Goal: Task Accomplishment & Management: Complete application form

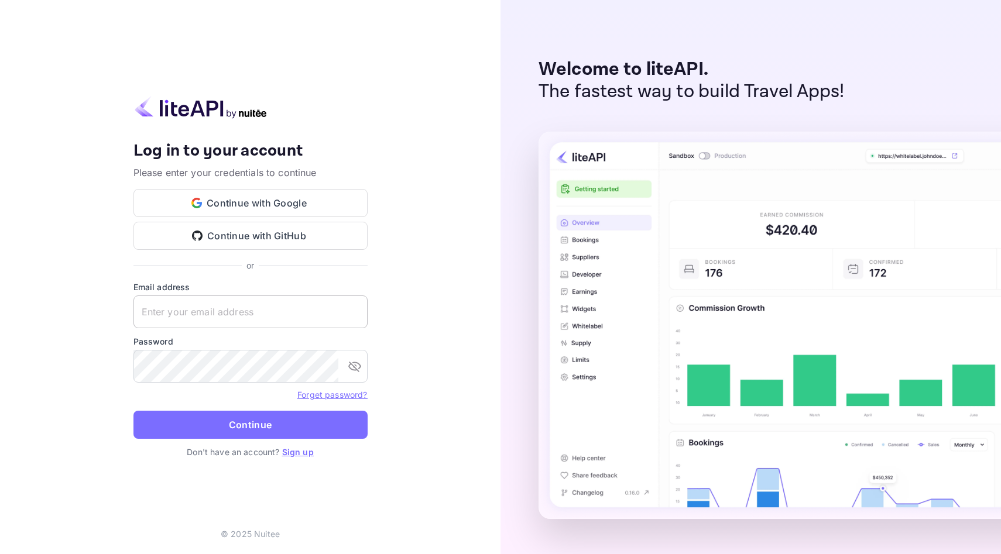
click at [276, 319] on input "text" at bounding box center [250, 312] width 234 height 33
paste input "support@senssf.com"
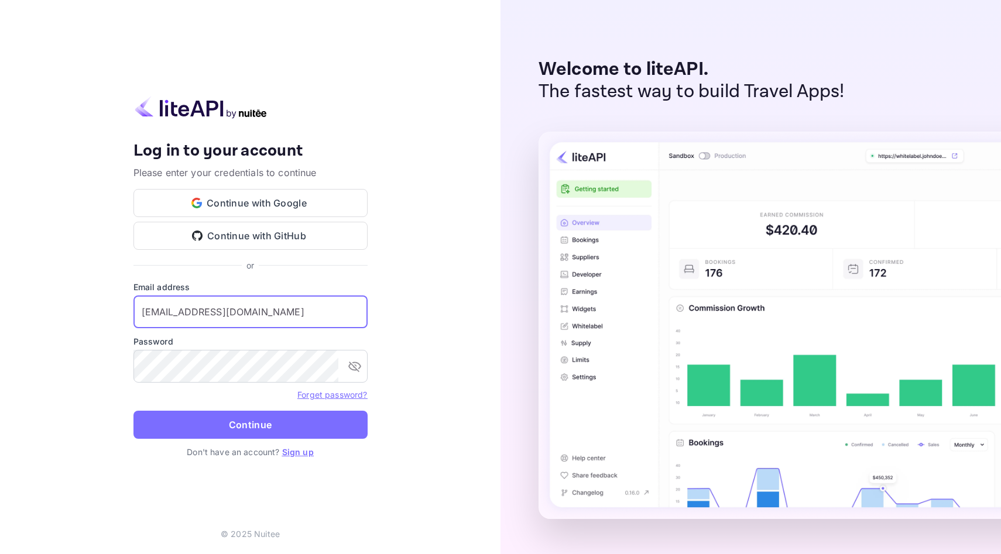
type input "support@senssf.com"
click at [293, 452] on link "Sign up" at bounding box center [298, 452] width 32 height 10
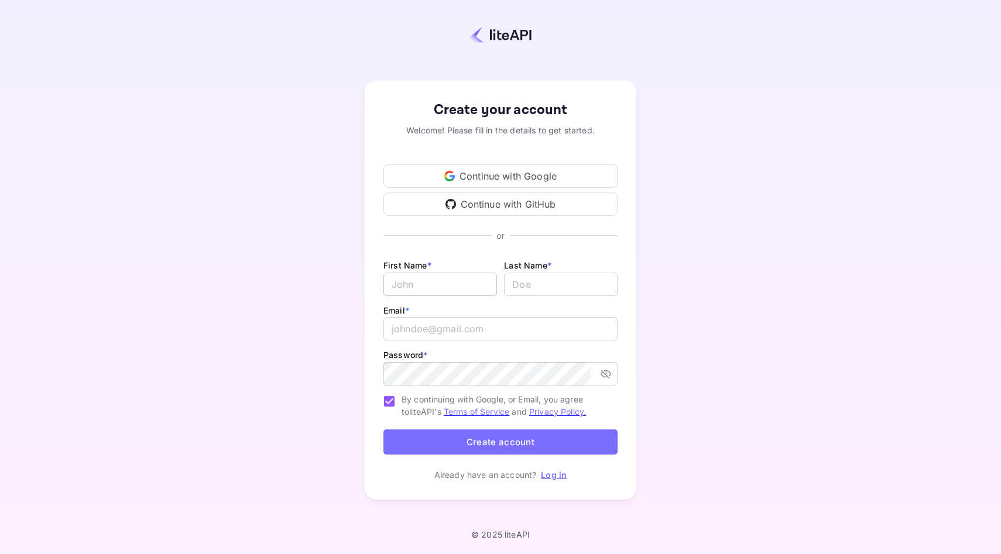
click at [460, 289] on input "Email *" at bounding box center [440, 284] width 114 height 23
type input "Support"
type input "S"
type input "Sens"
type input "Support"
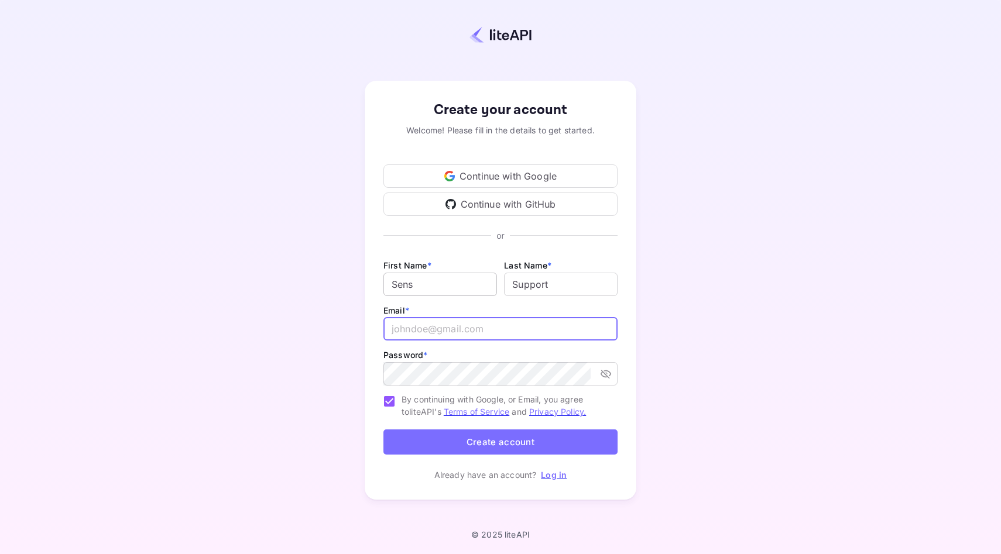
paste input "support@senssf.com"
type input "support@senssf.com"
click at [483, 326] on input "support@senssf.com" at bounding box center [500, 328] width 234 height 23
click at [540, 441] on button "Create account" at bounding box center [500, 442] width 234 height 25
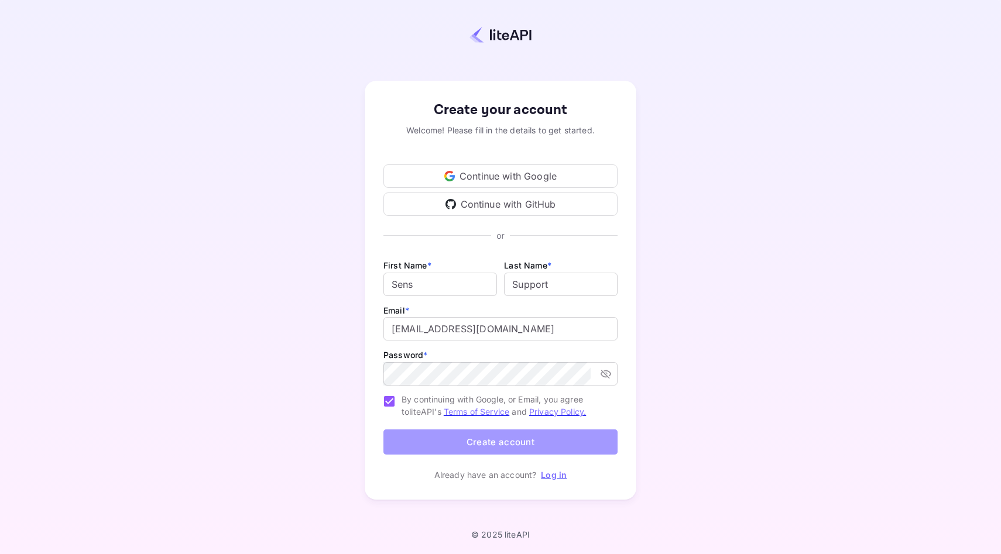
click at [512, 440] on button "Create account" at bounding box center [500, 442] width 234 height 25
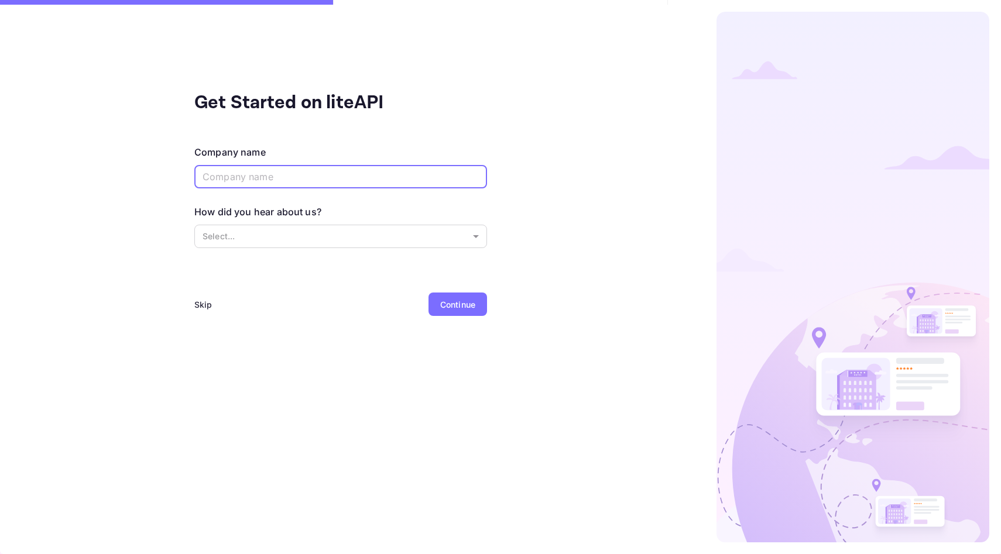
click at [324, 179] on input "text" at bounding box center [340, 176] width 293 height 23
type input "Sens"
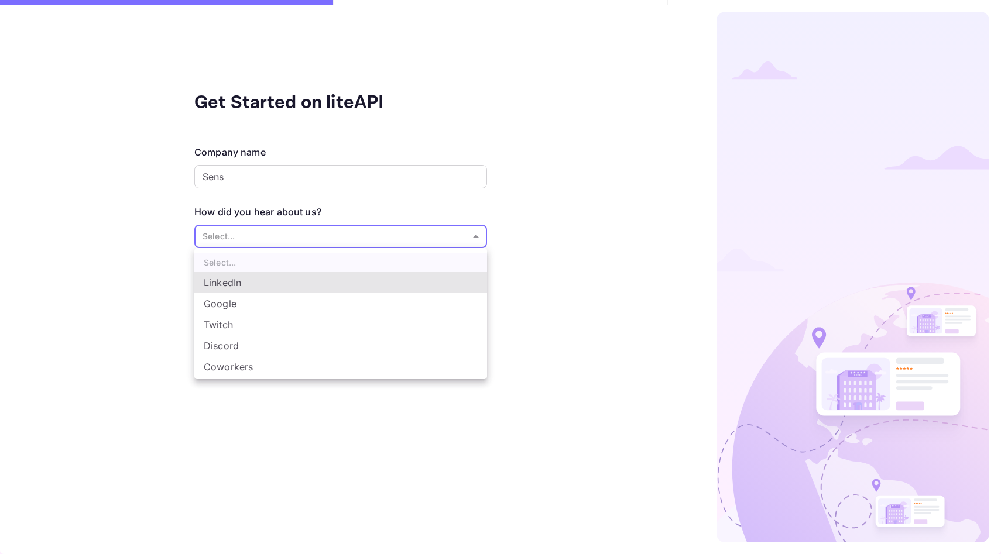
click at [303, 232] on body "Get Started on liteAPI Company name Sens ​ How did you hear about us? Select...…" at bounding box center [500, 277] width 1001 height 554
click at [272, 307] on li "Google" at bounding box center [340, 303] width 293 height 21
type input "Google"
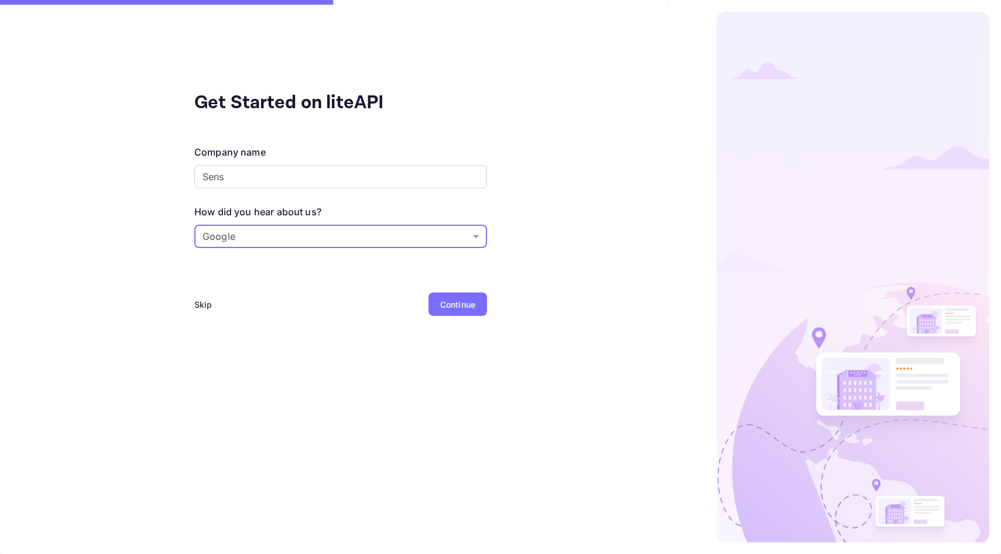
click at [453, 308] on div "Continue" at bounding box center [457, 304] width 35 height 12
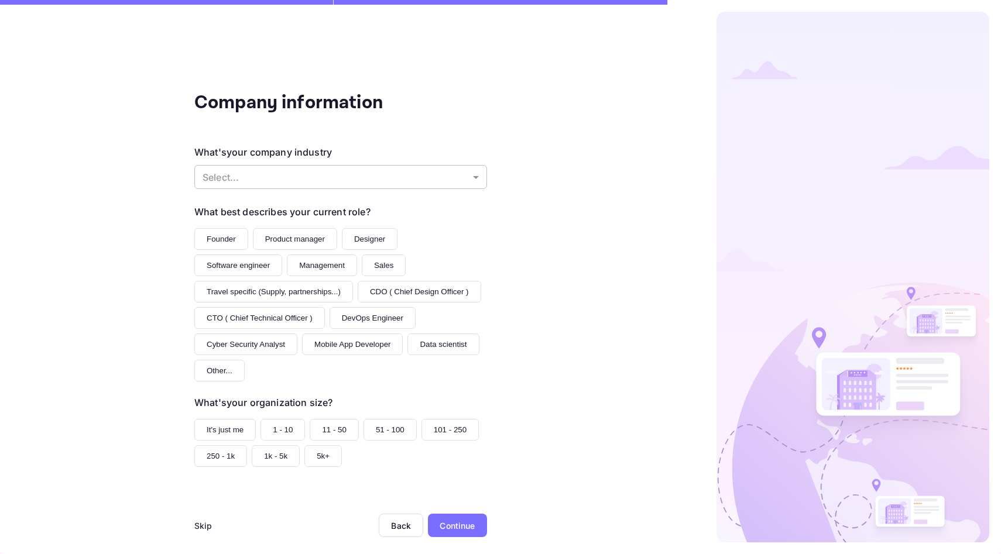
click at [346, 178] on body "Company information What's your company industry Select... ​ What best describe…" at bounding box center [500, 277] width 1001 height 554
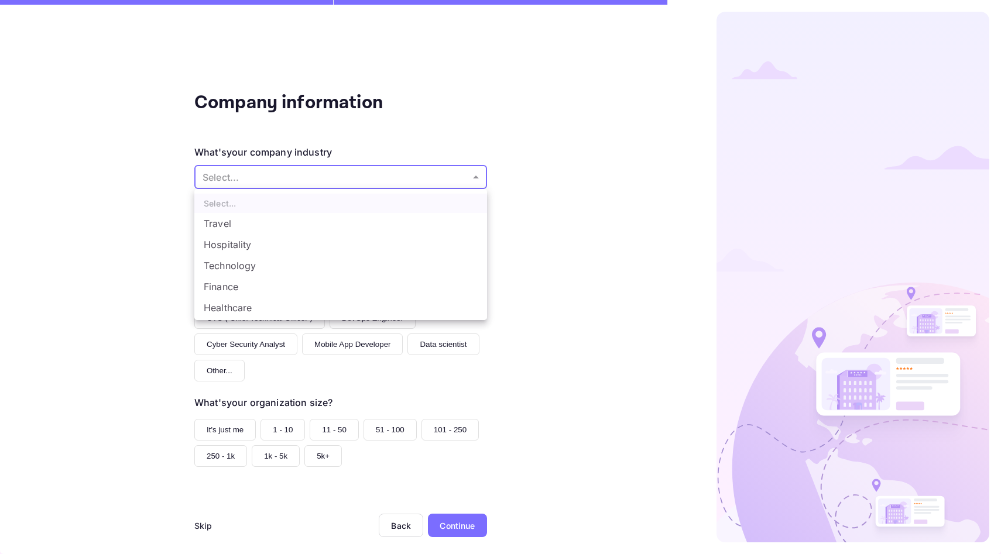
click at [344, 222] on li "Travel" at bounding box center [340, 223] width 293 height 21
type input "Travel"
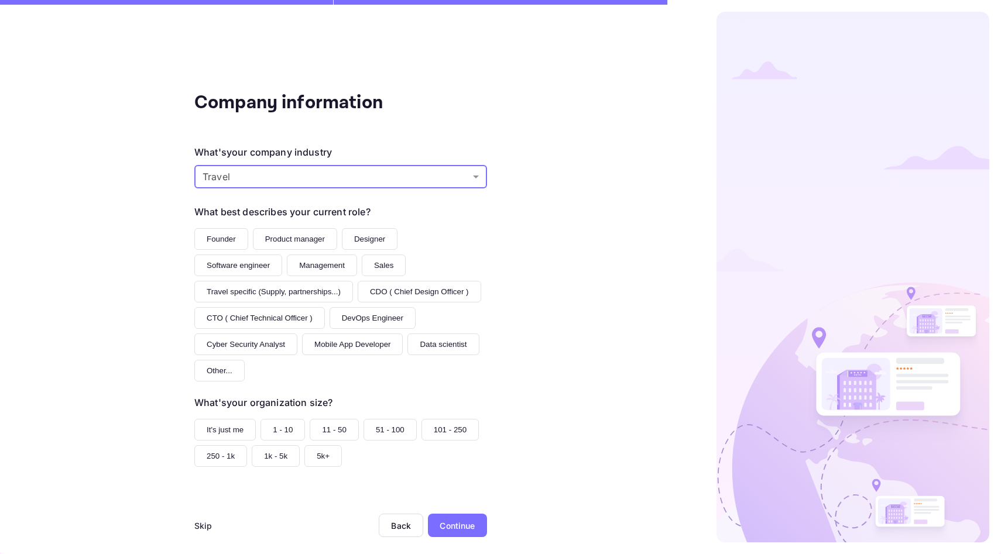
click at [523, 258] on div "Company information What's your company industry Travel Travel ​ What best desc…" at bounding box center [340, 277] width 681 height 554
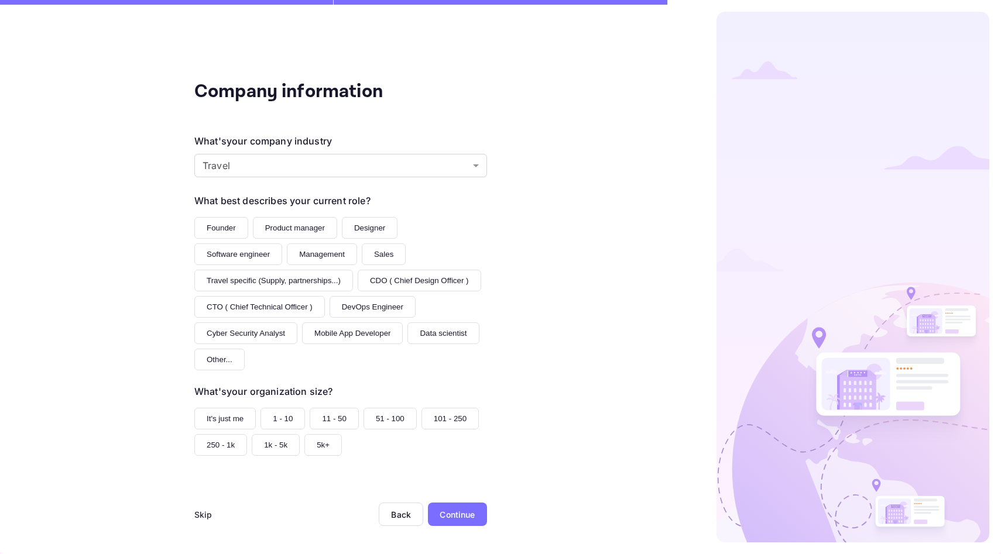
click at [229, 224] on button "Founder" at bounding box center [221, 228] width 54 height 22
click at [230, 408] on button "It's just me" at bounding box center [224, 419] width 61 height 22
click at [476, 514] on div "Continue" at bounding box center [457, 514] width 59 height 23
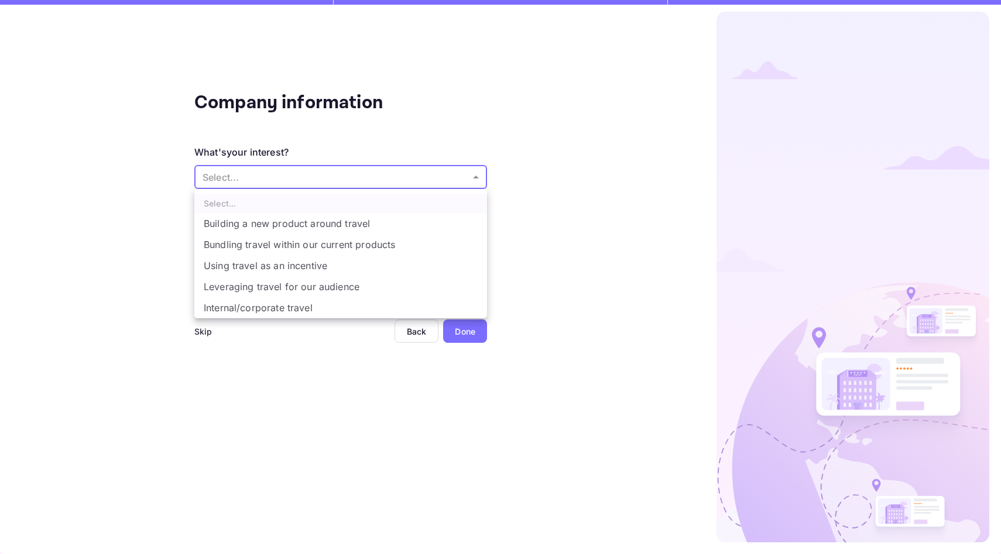
click at [351, 185] on body "Company information What's your interest? Select... ​ Do you have any previous …" at bounding box center [500, 277] width 1001 height 554
click at [366, 228] on li "Building a new product around travel" at bounding box center [340, 223] width 293 height 21
type input "Building a new product around travel"
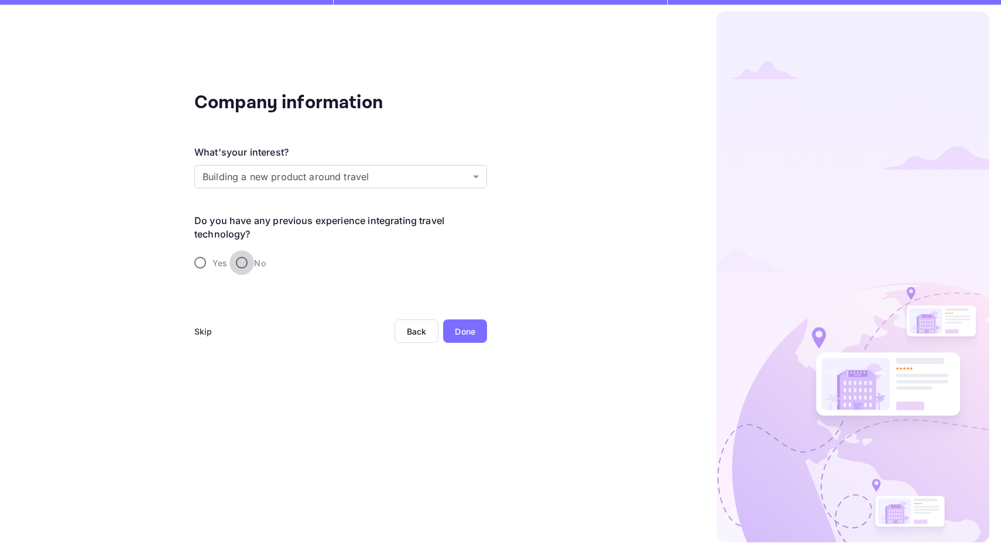
click at [243, 260] on input "No" at bounding box center [241, 262] width 25 height 25
radio input "true"
click at [448, 324] on div "Done" at bounding box center [465, 331] width 44 height 23
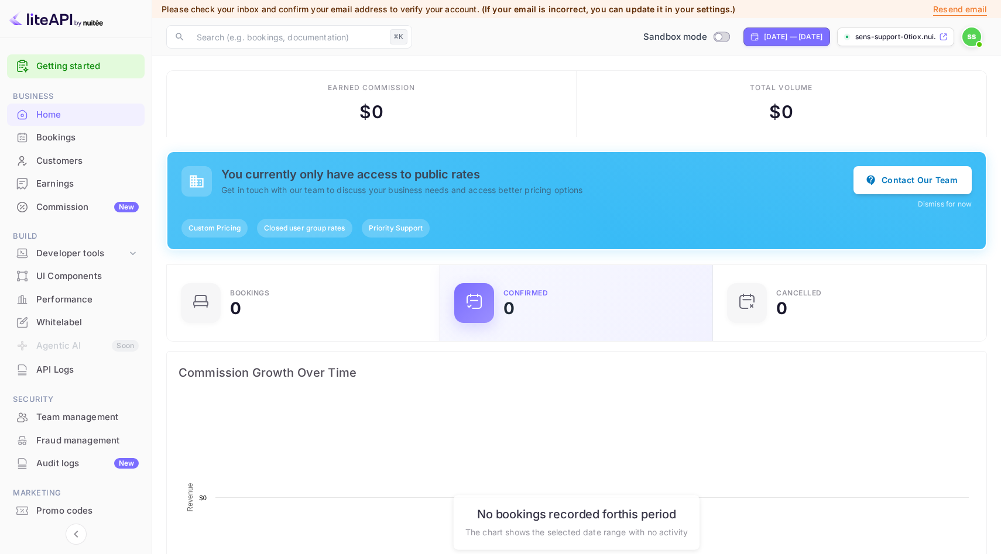
scroll to position [190, 266]
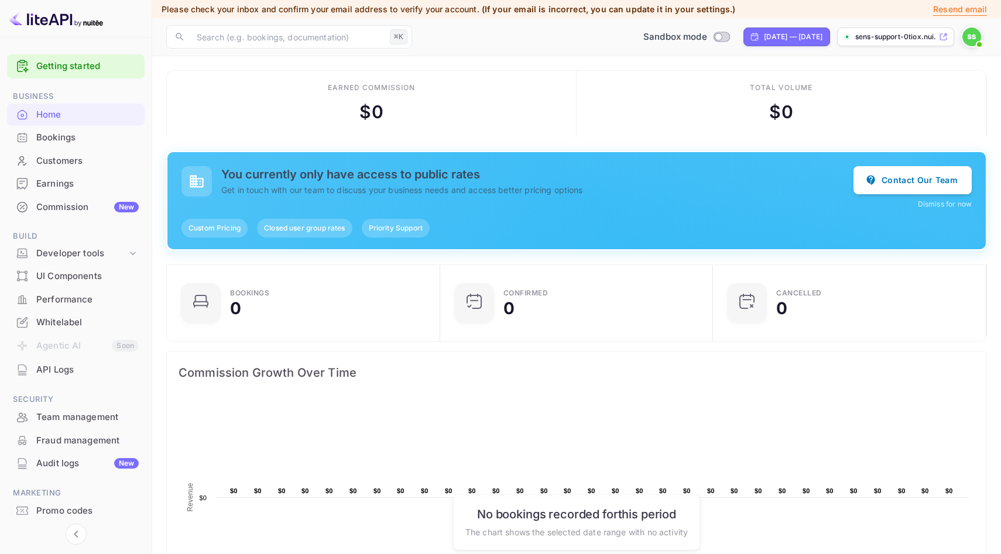
click at [507, 108] on div "Earned commission $ 0" at bounding box center [372, 104] width 410 height 66
click at [212, 231] on span "Custom Pricing" at bounding box center [214, 228] width 66 height 11
click at [927, 179] on button "Contact Our Team" at bounding box center [912, 180] width 118 height 28
click at [73, 141] on div "Bookings" at bounding box center [87, 137] width 102 height 13
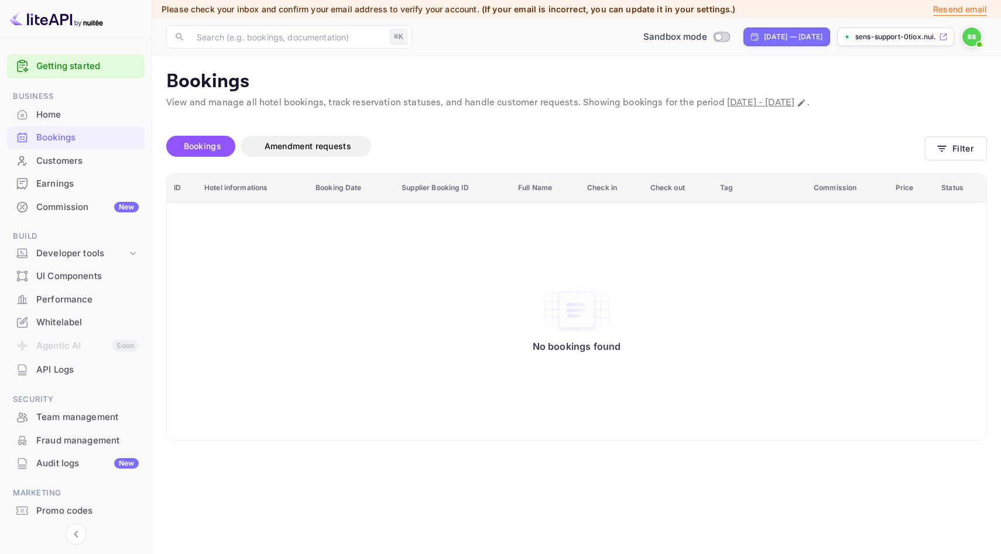
click at [75, 118] on div "Home" at bounding box center [87, 114] width 102 height 13
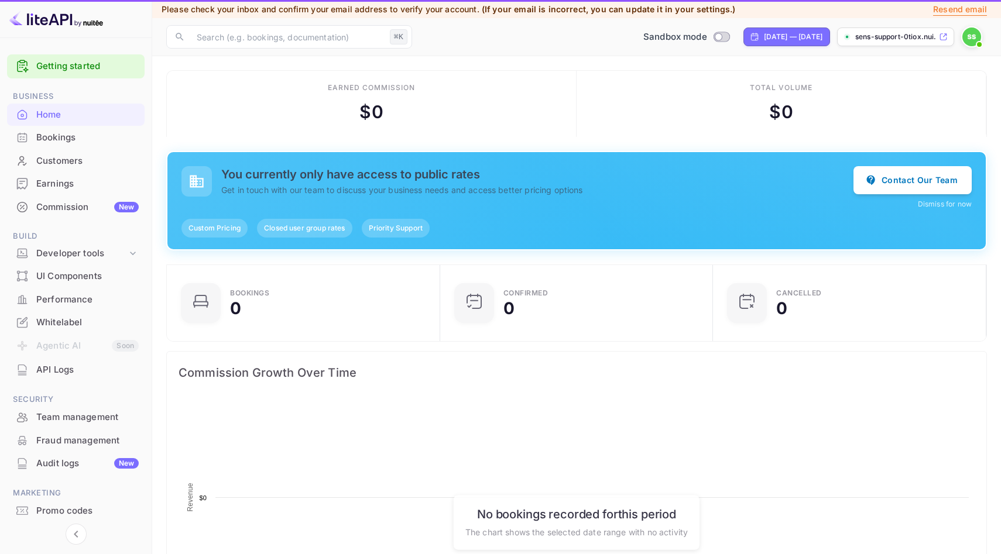
scroll to position [190, 266]
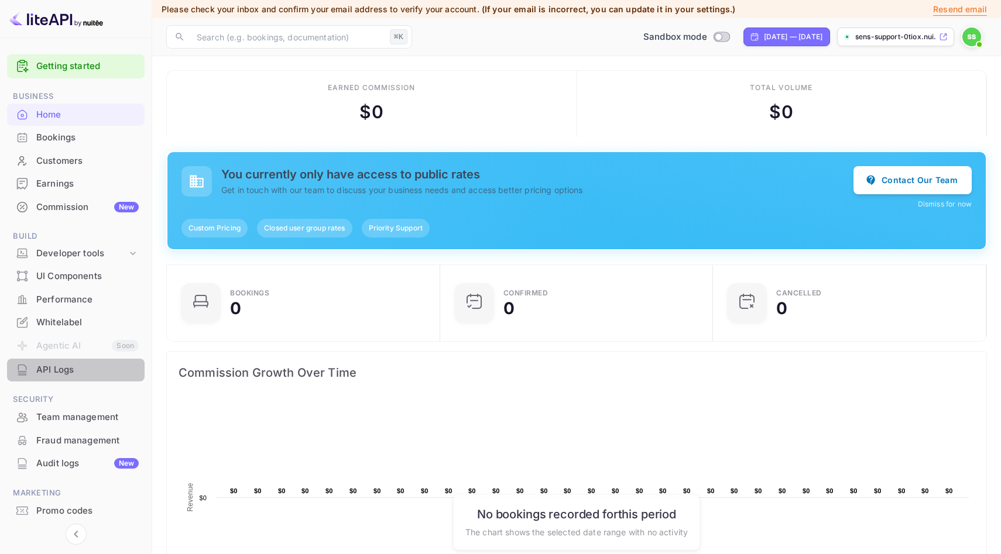
click at [74, 372] on div "API Logs" at bounding box center [87, 369] width 102 height 13
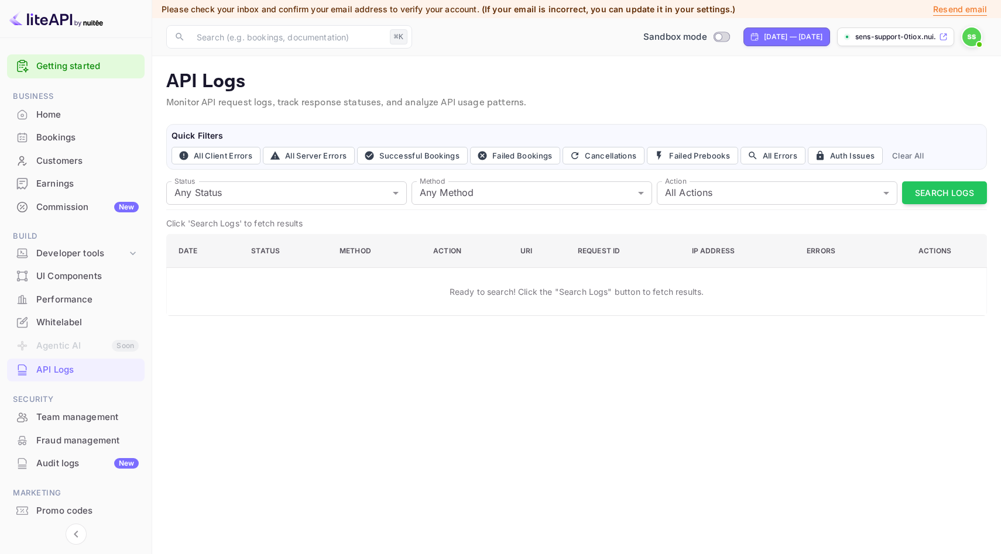
click at [968, 36] on img at bounding box center [971, 37] width 19 height 19
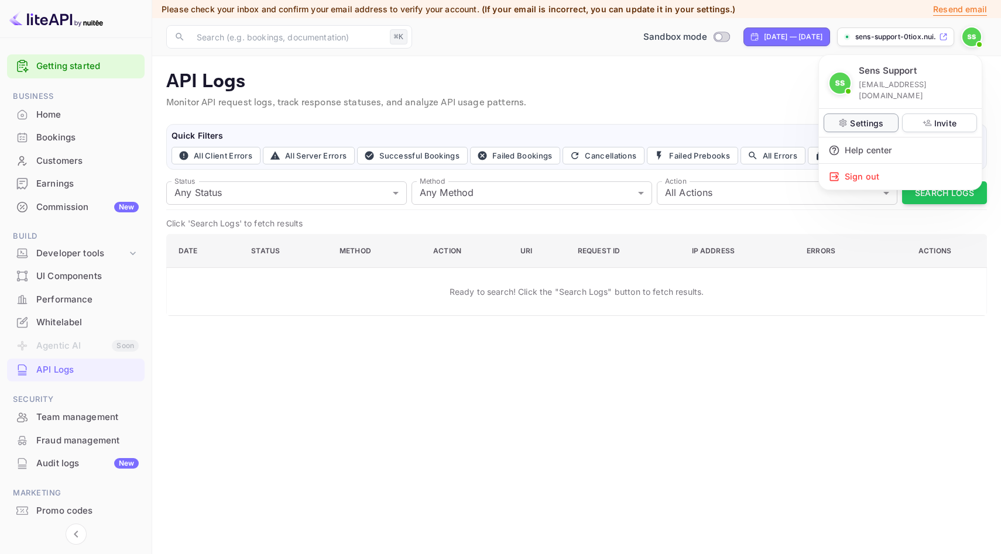
click at [860, 117] on p "Settings" at bounding box center [866, 123] width 33 height 12
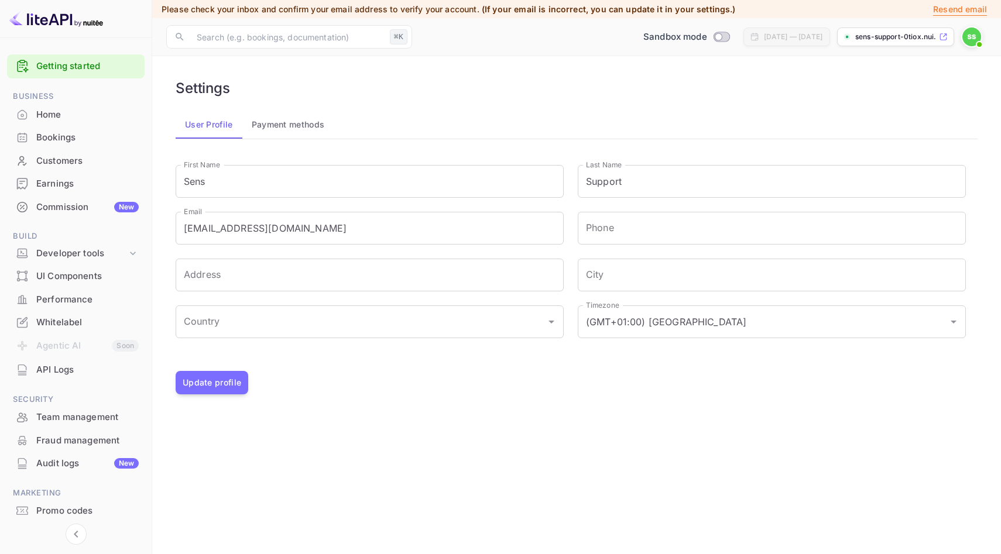
click at [62, 370] on div "API Logs" at bounding box center [87, 369] width 102 height 13
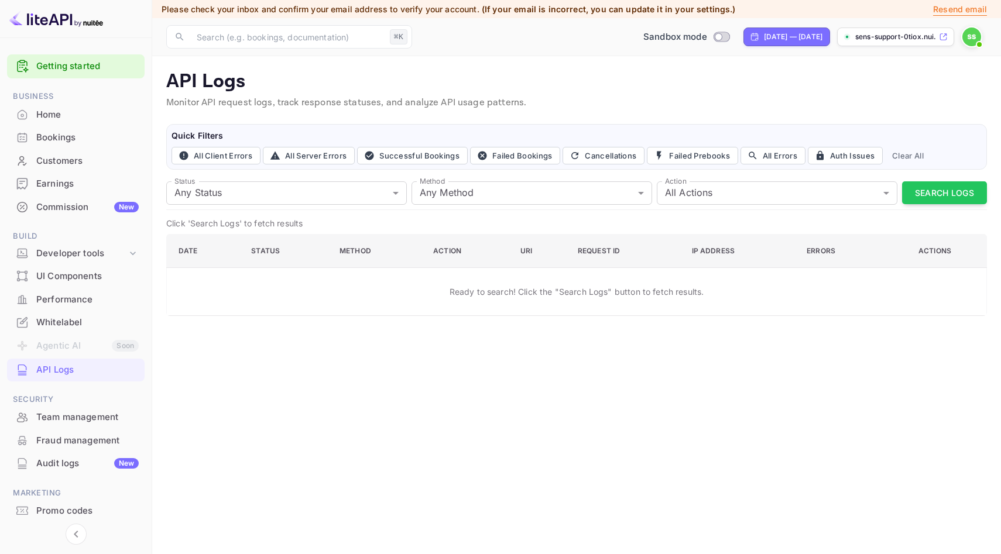
click at [971, 32] on img at bounding box center [971, 37] width 19 height 19
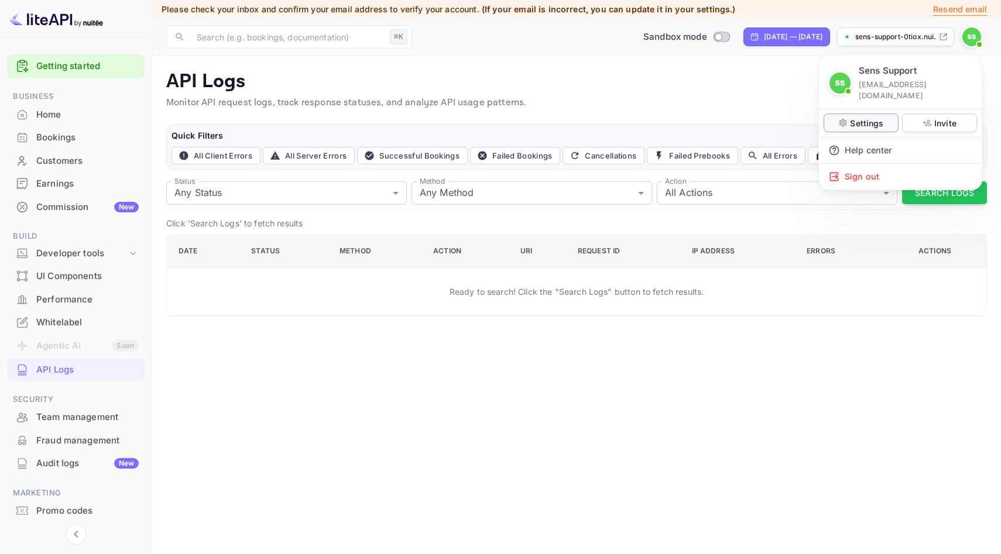
click at [854, 117] on p "Settings" at bounding box center [866, 123] width 33 height 12
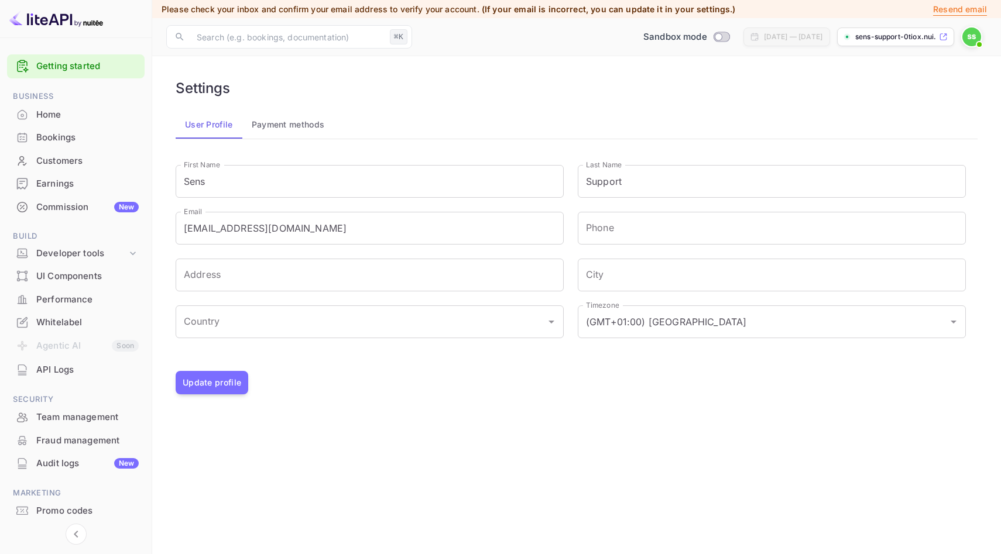
click at [290, 121] on button "Payment methods" at bounding box center [288, 125] width 92 height 28
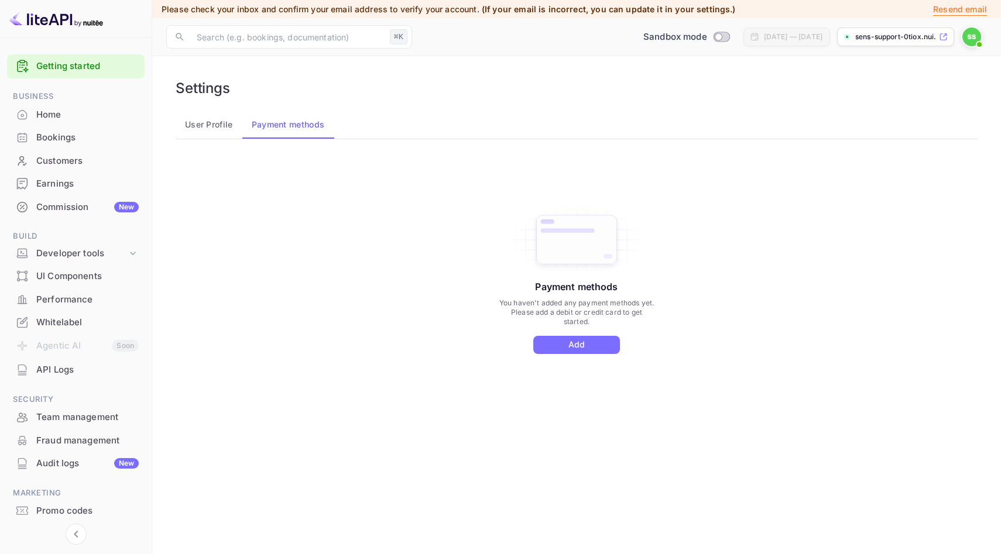
click at [215, 121] on button "User Profile" at bounding box center [209, 125] width 67 height 28
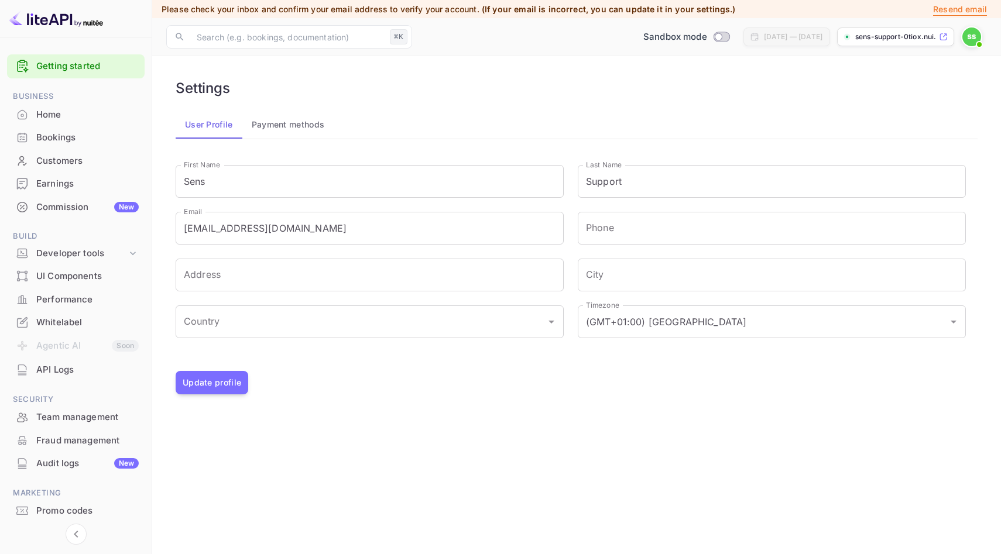
click at [50, 112] on div "Home" at bounding box center [87, 114] width 102 height 13
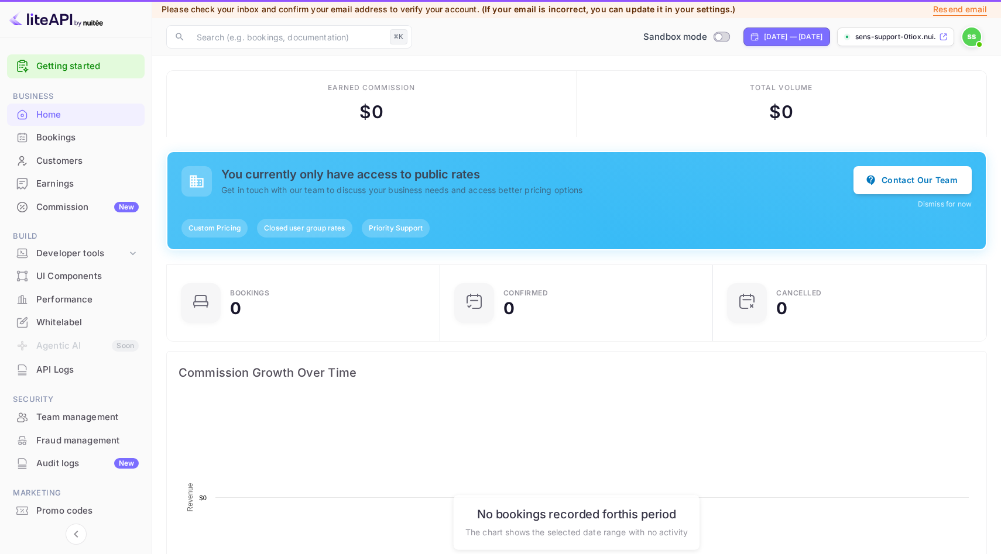
scroll to position [190, 266]
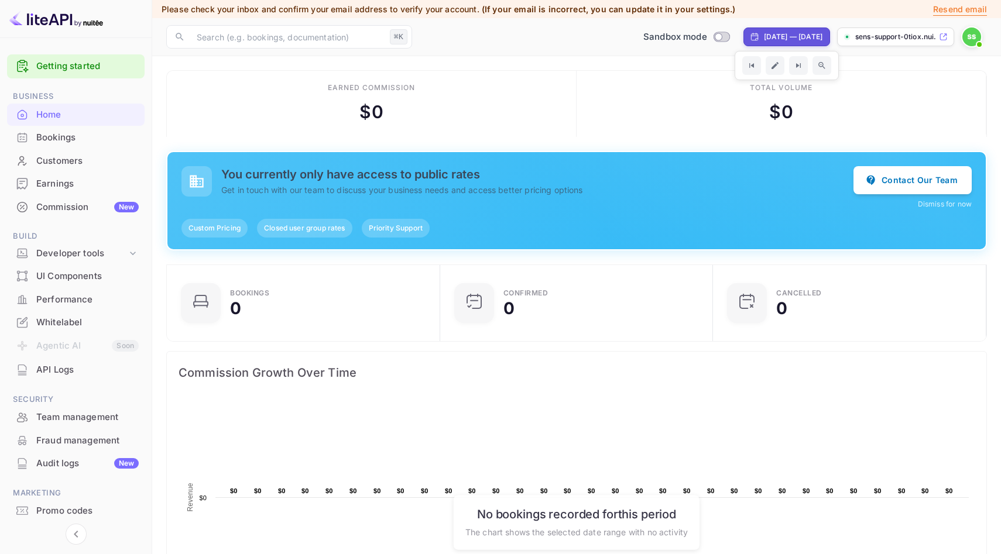
click at [913, 36] on p "sens-support-0tiox.nui..." at bounding box center [895, 37] width 81 height 11
click at [971, 41] on img at bounding box center [971, 37] width 19 height 19
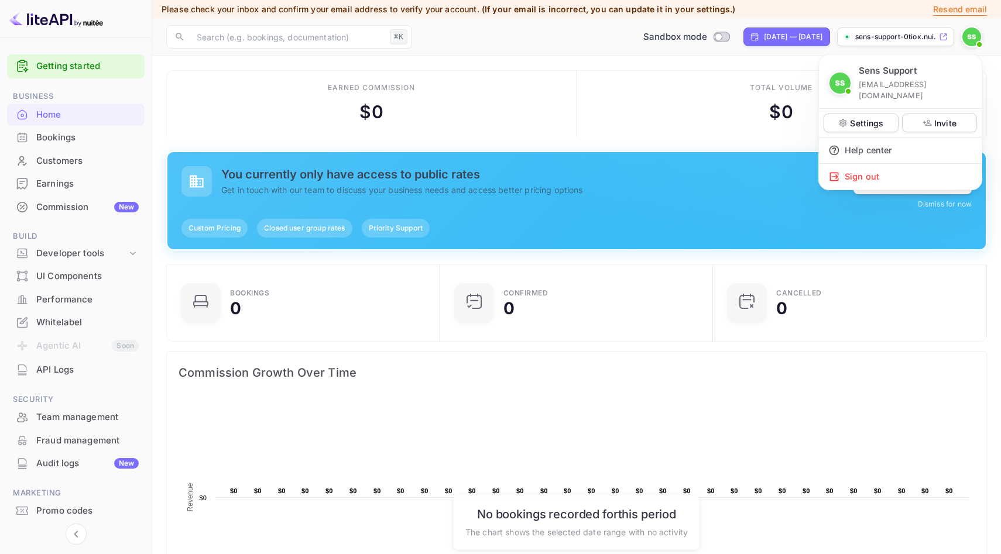
click at [552, 128] on div at bounding box center [500, 277] width 1001 height 554
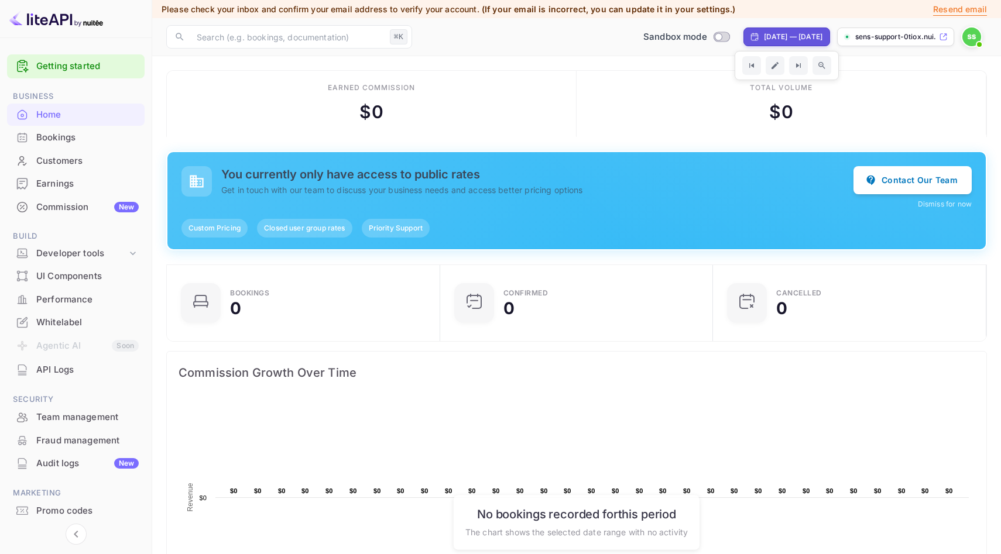
click at [44, 68] on link "Getting started" at bounding box center [87, 66] width 102 height 13
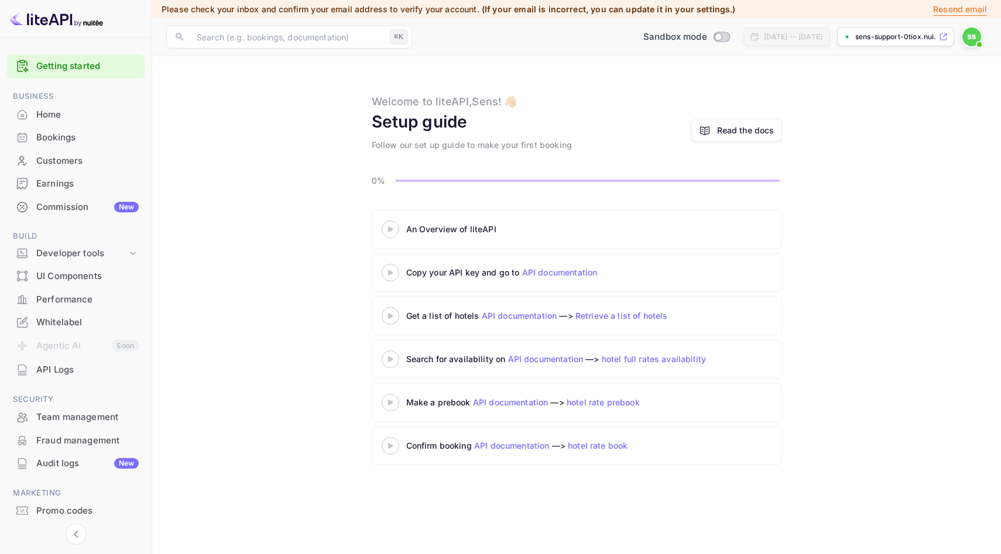
click at [567, 269] on link "API documentation" at bounding box center [559, 272] width 75 height 10
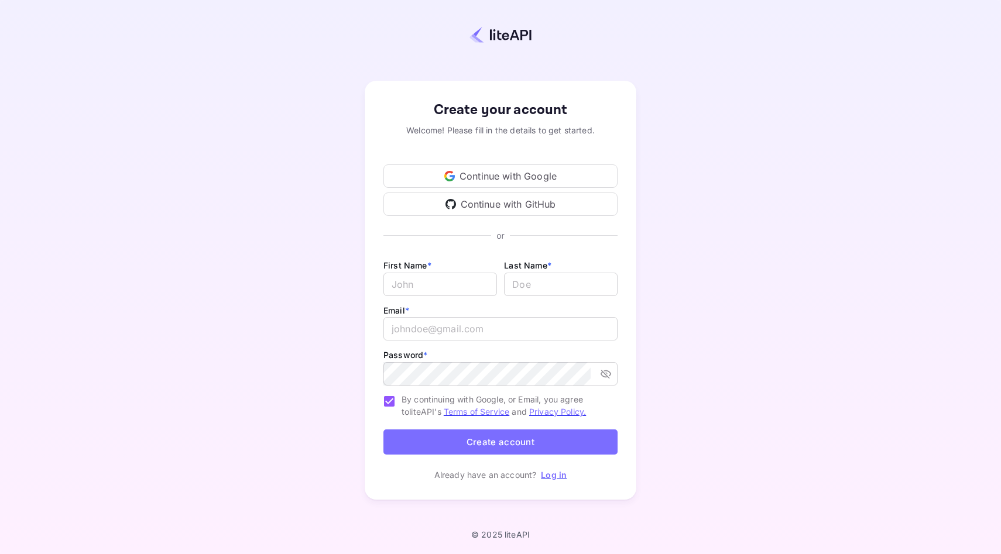
click at [552, 475] on link "Log in" at bounding box center [554, 475] width 26 height 10
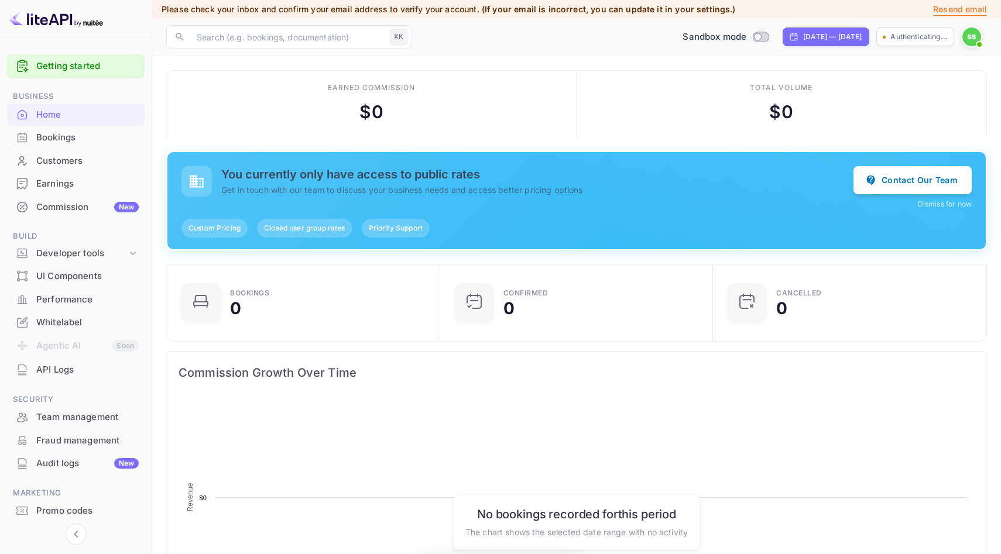
scroll to position [190, 266]
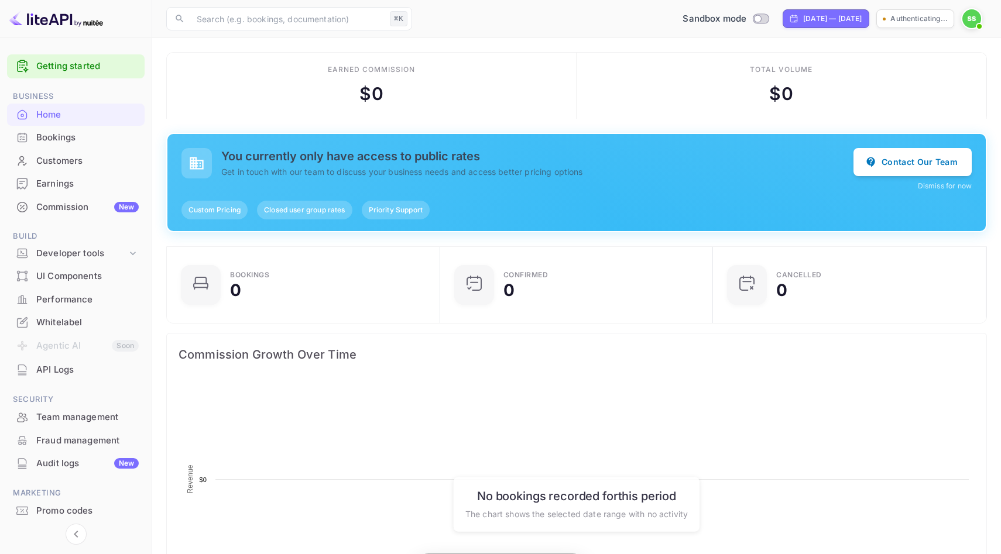
scroll to position [1, 1]
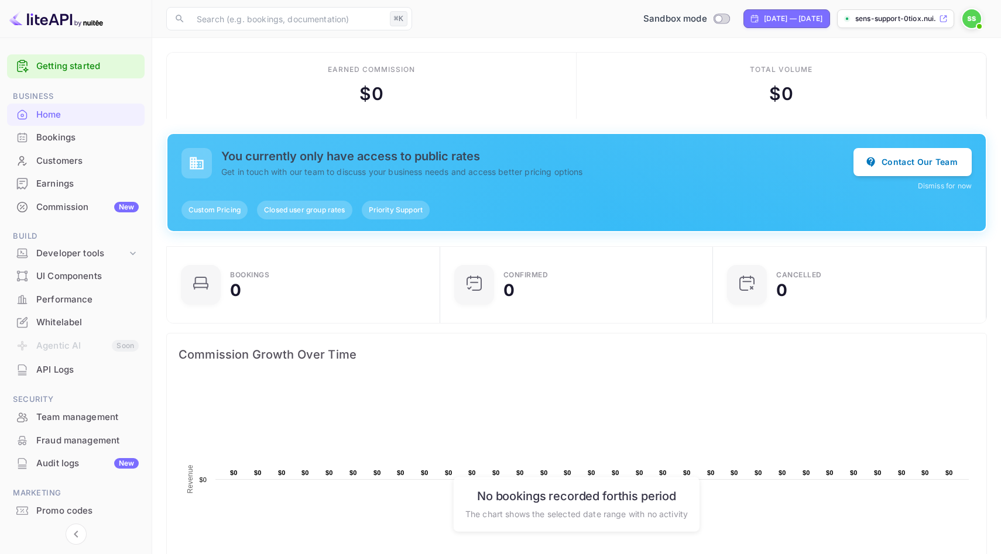
click at [88, 317] on div "Whitelabel" at bounding box center [87, 322] width 102 height 13
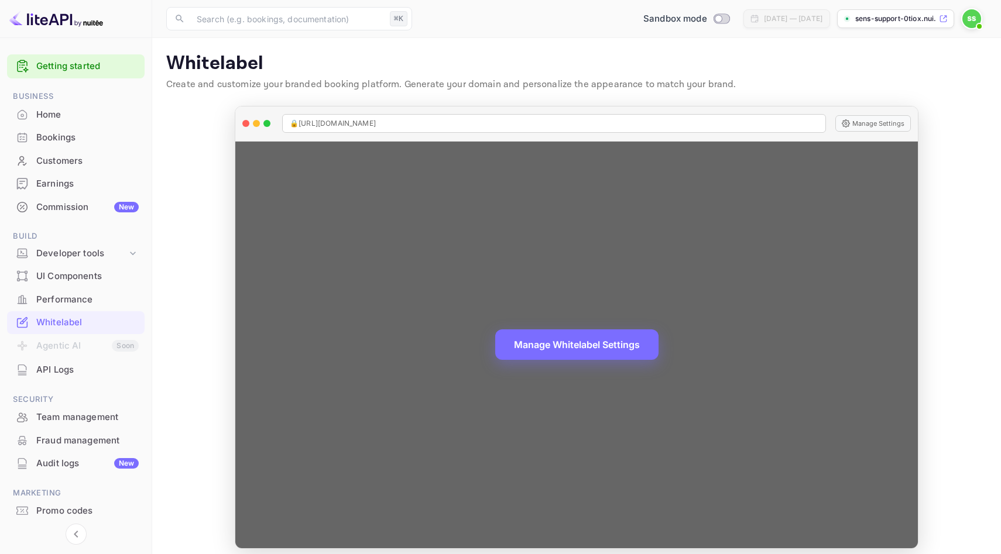
scroll to position [9, 0]
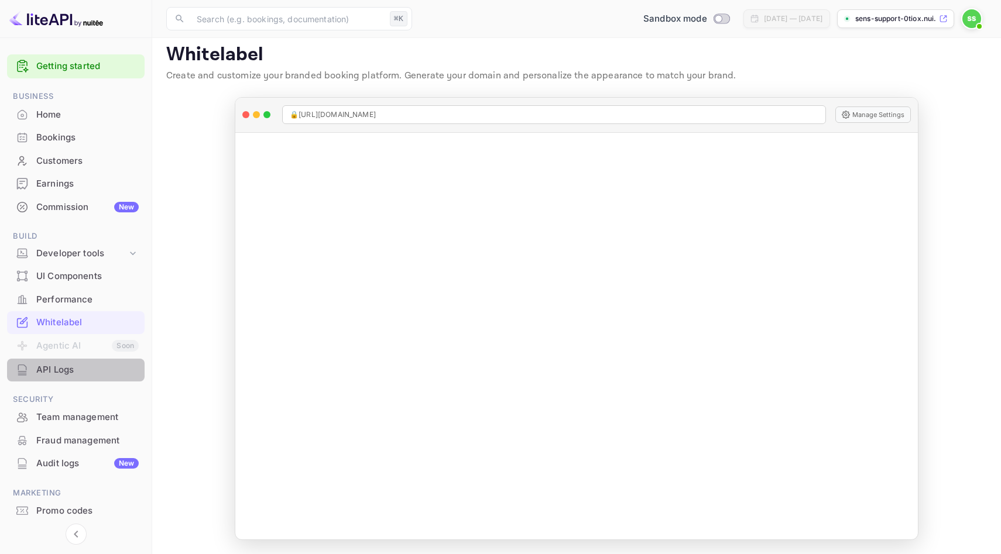
click at [67, 366] on div "API Logs" at bounding box center [87, 369] width 102 height 13
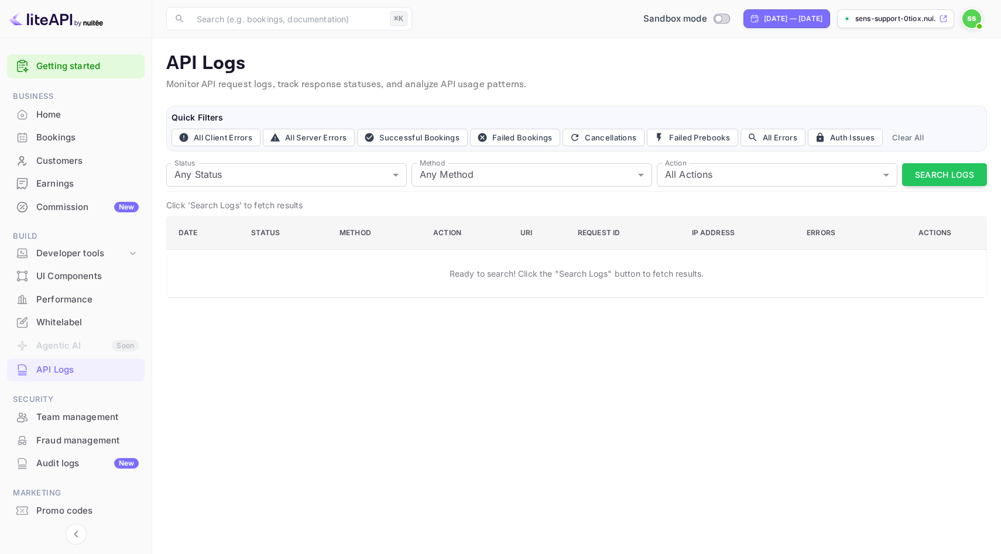
click at [70, 116] on div "Home" at bounding box center [87, 114] width 102 height 13
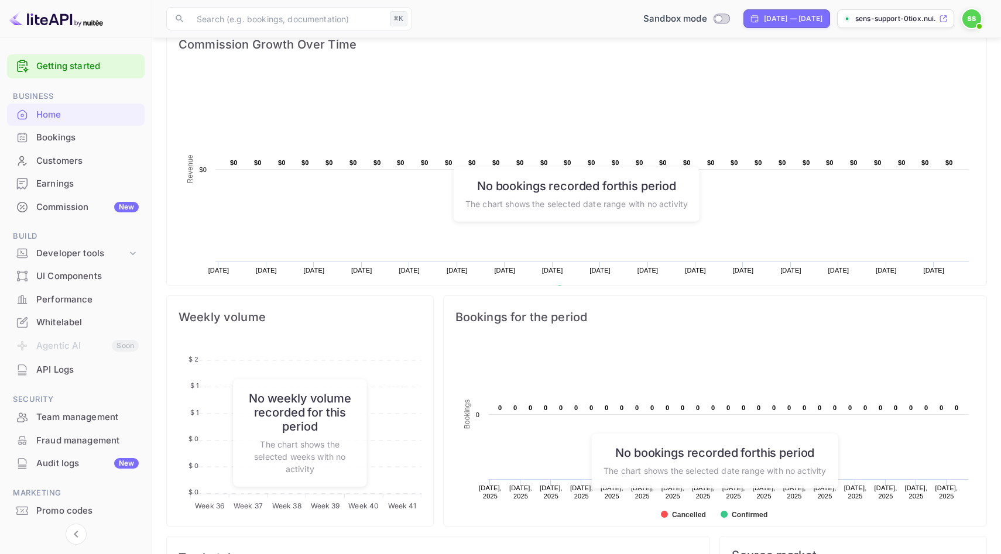
scroll to position [468, 0]
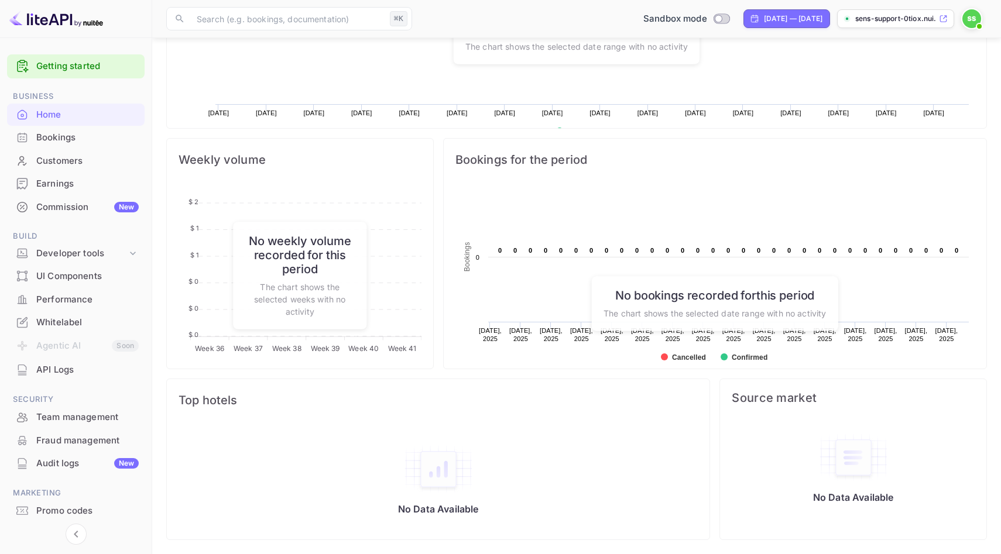
click at [88, 71] on link "Getting started" at bounding box center [87, 66] width 102 height 13
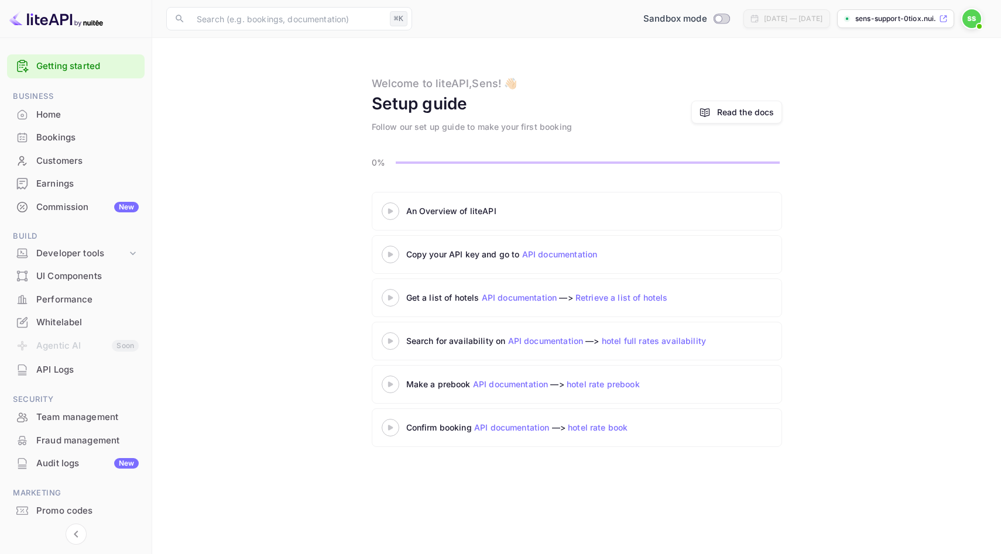
click at [568, 256] on link "API documentation" at bounding box center [559, 254] width 75 height 10
click at [560, 252] on link "API documentation" at bounding box center [559, 254] width 75 height 10
click at [75, 259] on div "Developer tools" at bounding box center [81, 253] width 91 height 13
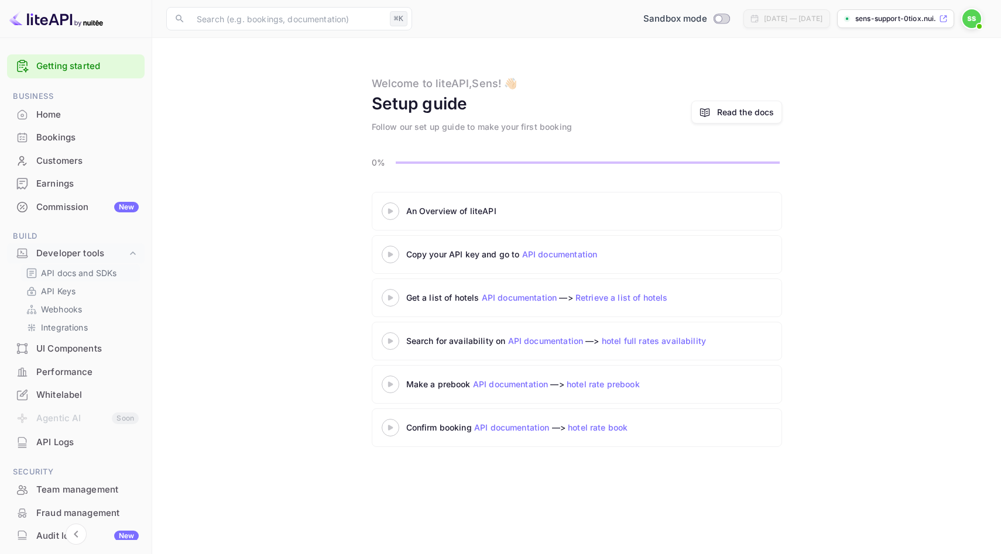
click at [92, 275] on p "API docs and SDKs" at bounding box center [79, 273] width 76 height 12
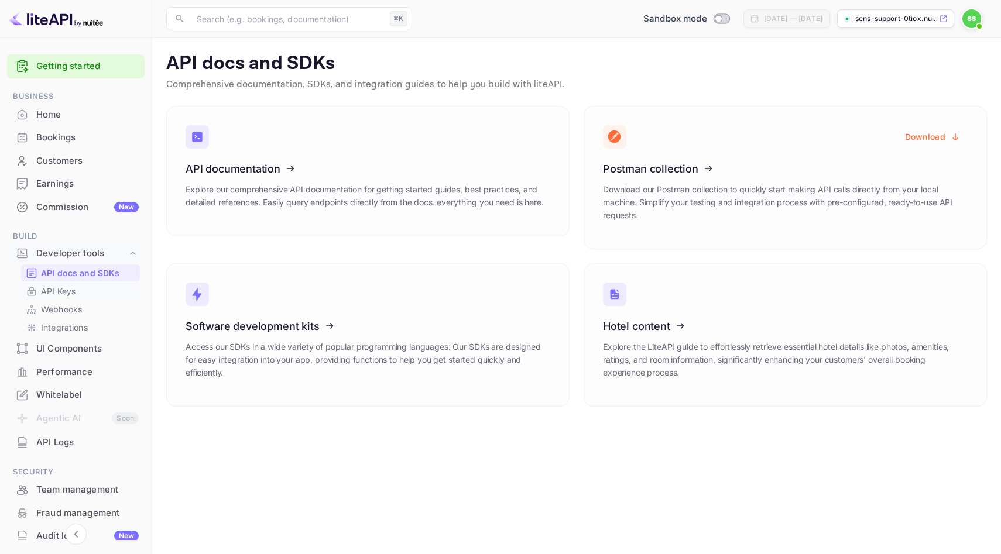
click at [73, 289] on p "API Keys" at bounding box center [58, 291] width 35 height 12
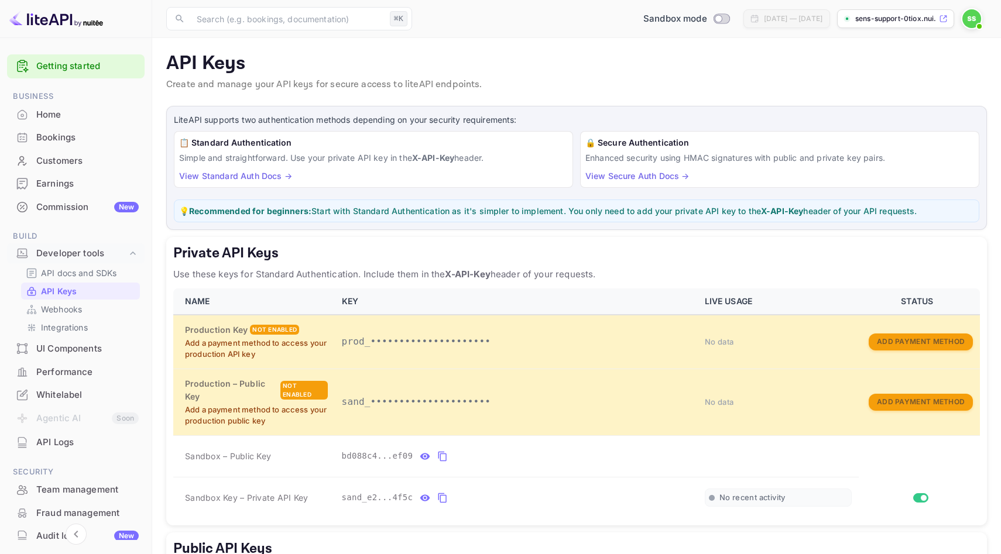
scroll to position [157, 0]
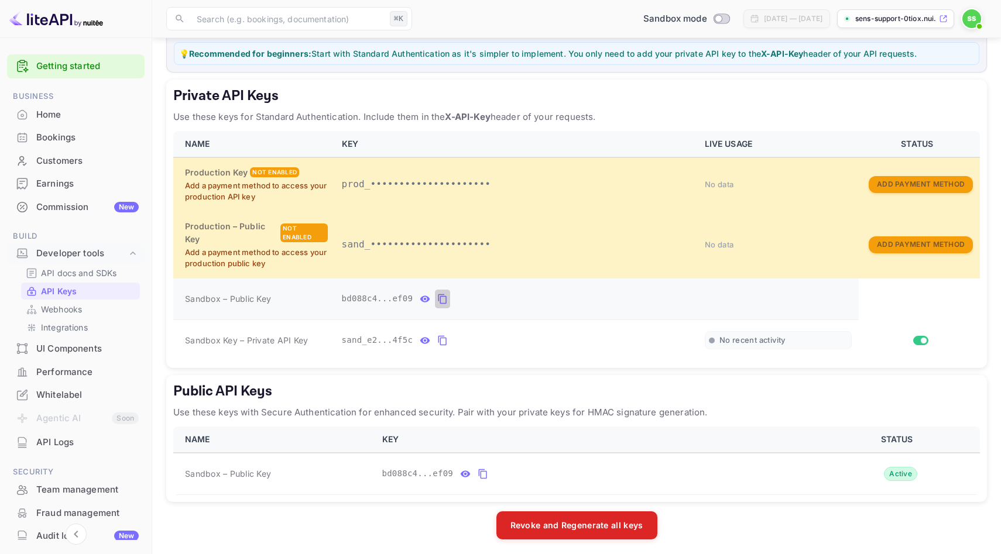
click at [442, 298] on icon "private api keys table" at bounding box center [442, 299] width 11 height 14
